Goal: Check status: Check status

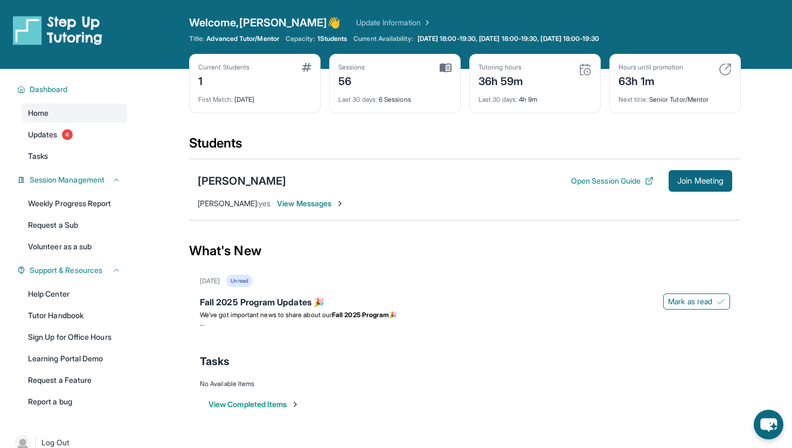
click at [342, 78] on div "56" at bounding box center [351, 80] width 27 height 17
click at [327, 78] on div "Current Students 1 First Match : [DATE] Sessions 56 Last 30 days : 6 Sessions T…" at bounding box center [464, 94] width 551 height 81
click at [368, 79] on div "Sessions 56" at bounding box center [394, 76] width 113 height 26
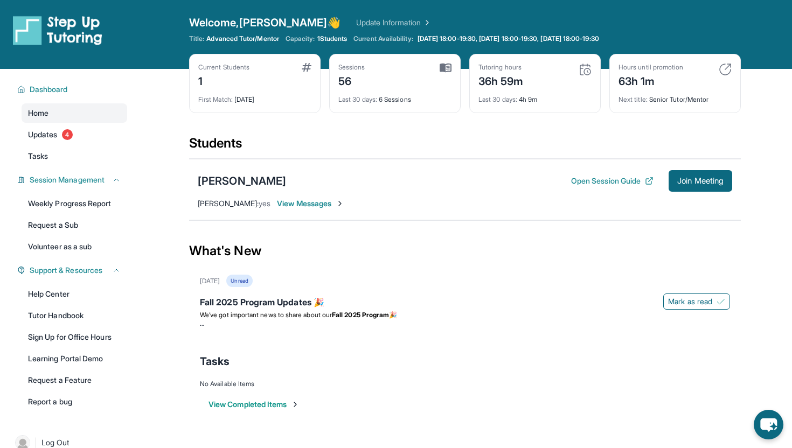
click at [522, 79] on div "36h 59m" at bounding box center [500, 80] width 45 height 17
click at [640, 86] on div "63h 1m" at bounding box center [650, 80] width 65 height 17
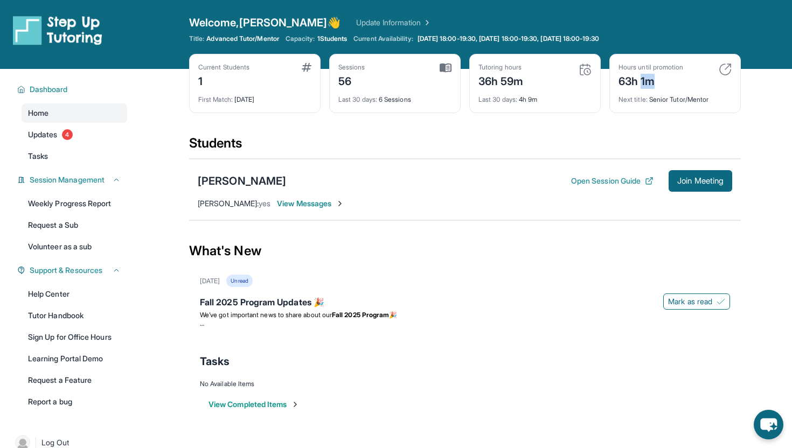
click at [640, 86] on div "63h 1m" at bounding box center [650, 80] width 65 height 17
click at [656, 113] on div "Hours until promotion 63h 1m Next title : Senior Tutor/Mentor" at bounding box center [674, 83] width 131 height 59
click at [717, 67] on div "Hours until promotion 63h 1m" at bounding box center [674, 76] width 113 height 26
